Goal: Task Accomplishment & Management: Use online tool/utility

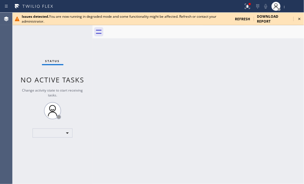
click at [299, 18] on icon at bounding box center [299, 19] width 2 height 2
